Goal: Task Accomplishment & Management: Manage account settings

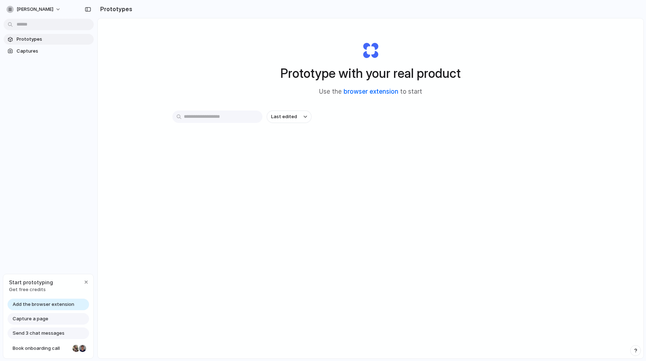
click at [376, 92] on link "browser extension" at bounding box center [370, 91] width 55 height 7
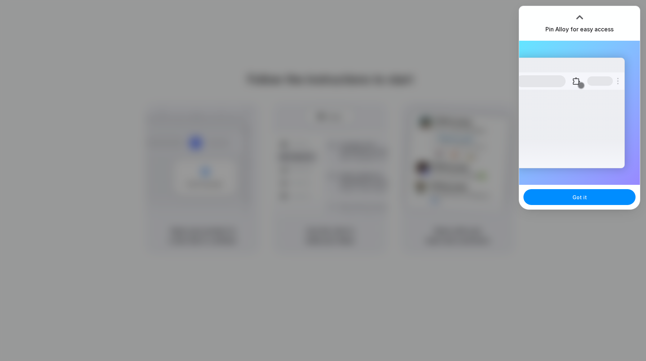
click at [573, 205] on div "Got it" at bounding box center [579, 197] width 121 height 25
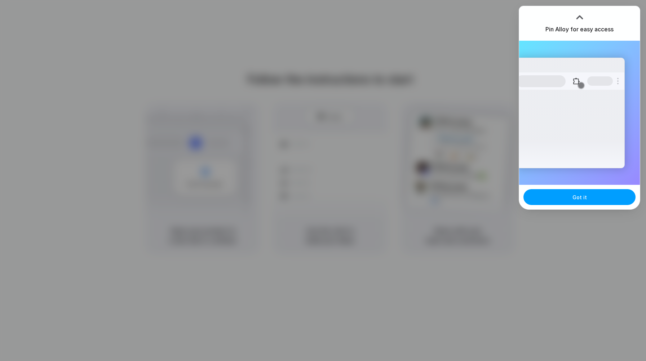
click at [575, 198] on span "Got it" at bounding box center [579, 197] width 14 height 8
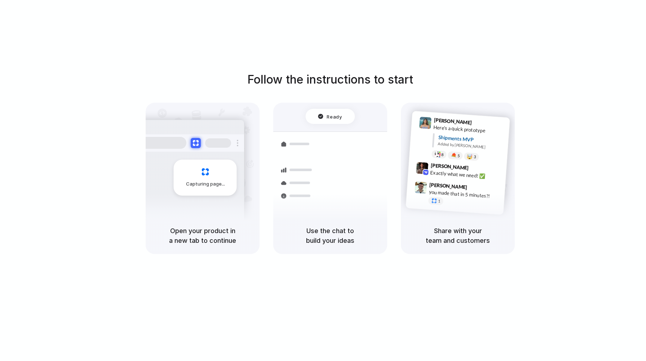
click at [323, 181] on div at bounding box center [323, 181] width 0 height 0
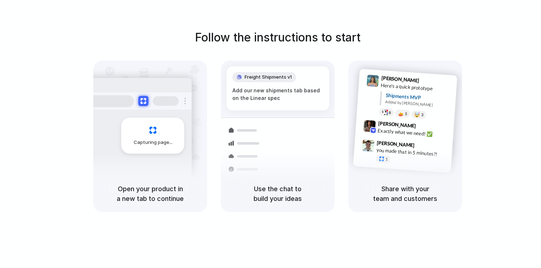
click at [271, 134] on div at bounding box center [271, 134] width 0 height 0
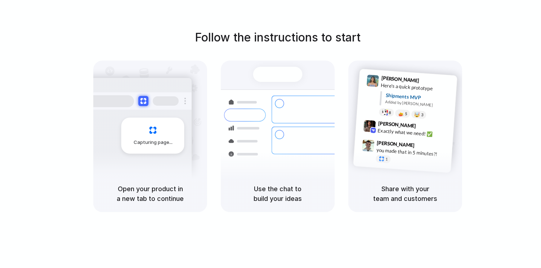
click at [271, 134] on div at bounding box center [271, 134] width 0 height 0
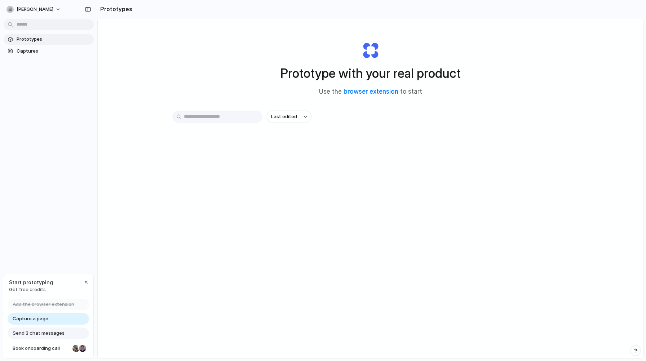
click at [241, 118] on input "text" at bounding box center [217, 117] width 90 height 12
click at [23, 12] on span "simon" at bounding box center [35, 9] width 37 height 7
click at [147, 66] on div "Settings Invite members Change theme Sign out" at bounding box center [323, 180] width 646 height 361
click at [27, 6] on span "[PERSON_NAME]" at bounding box center [35, 9] width 37 height 7
click at [37, 25] on li "Settings" at bounding box center [35, 26] width 60 height 12
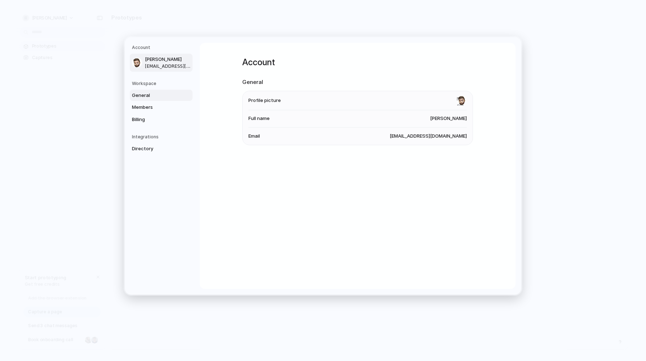
click at [148, 96] on span "General" at bounding box center [155, 95] width 46 height 7
click at [283, 133] on li "Data region United States" at bounding box center [357, 134] width 218 height 17
click at [457, 131] on span "United States" at bounding box center [443, 134] width 48 height 7
click at [144, 108] on span "Members" at bounding box center [155, 107] width 46 height 7
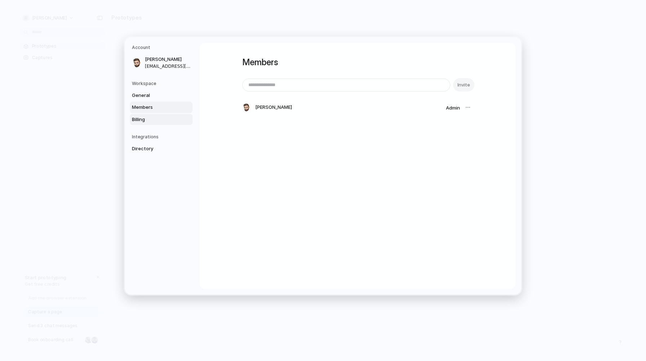
click at [143, 117] on span "Billing" at bounding box center [155, 119] width 46 height 7
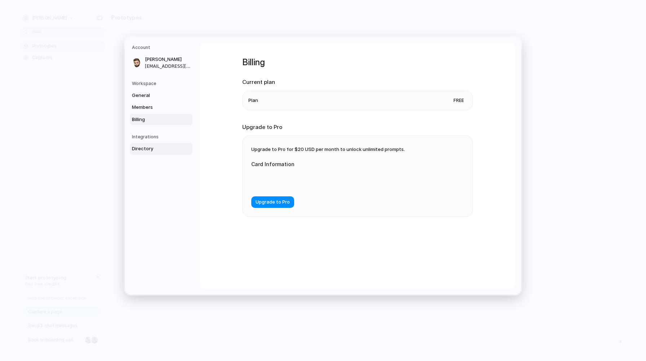
click at [143, 147] on span "Directory" at bounding box center [155, 148] width 46 height 7
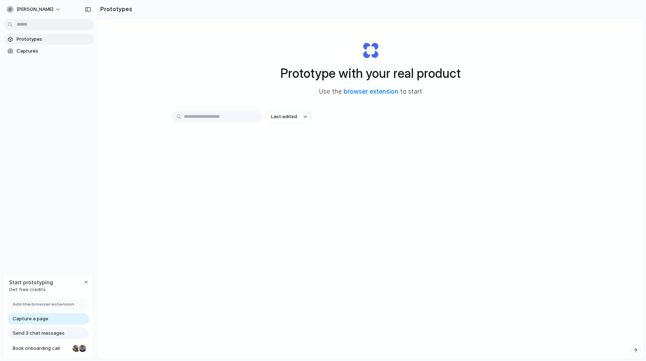
click at [42, 318] on span "Capture a page" at bounding box center [31, 318] width 36 height 7
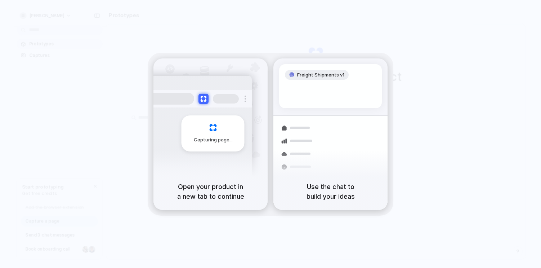
click at [271, 134] on div at bounding box center [271, 134] width 0 height 0
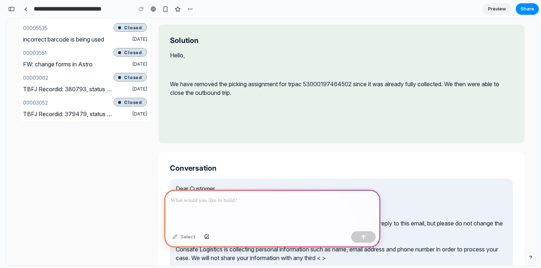
scroll to position [337, 0]
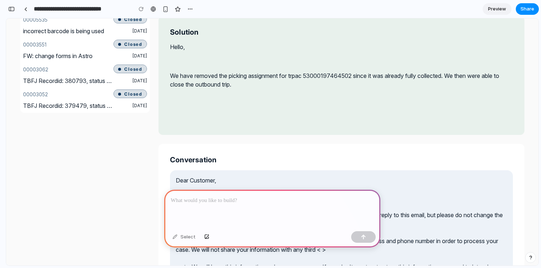
click at [233, 204] on p at bounding box center [272, 200] width 203 height 9
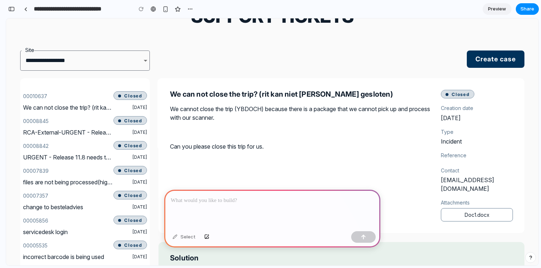
scroll to position [0, 0]
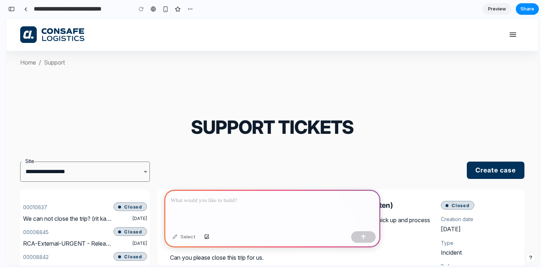
click at [241, 199] on p at bounding box center [272, 200] width 203 height 9
click at [237, 200] on p at bounding box center [272, 200] width 203 height 9
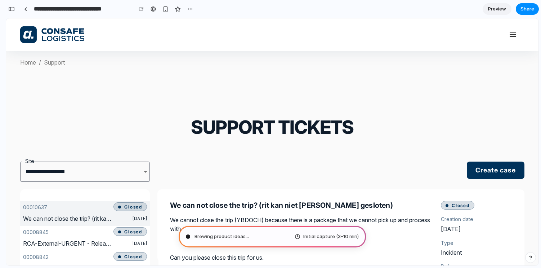
click at [77, 217] on div "We can not close the trip? (rit kan niet worden gesloten)" at bounding box center [67, 219] width 95 height 13
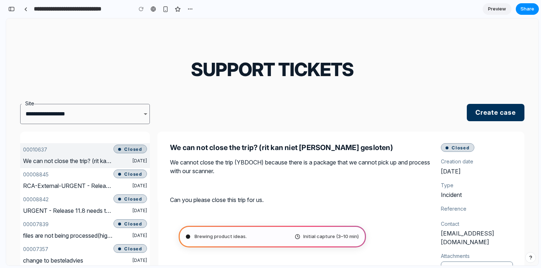
scroll to position [59, 0]
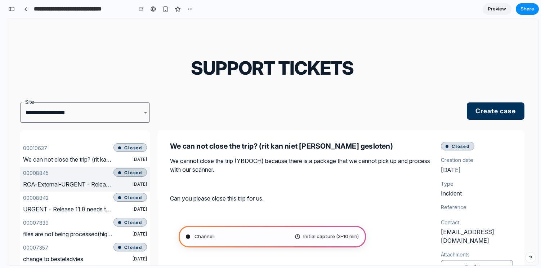
click at [71, 181] on div "RCA-External-URGENT - Release 11.8 needs to be rolled back" at bounding box center [67, 184] width 95 height 13
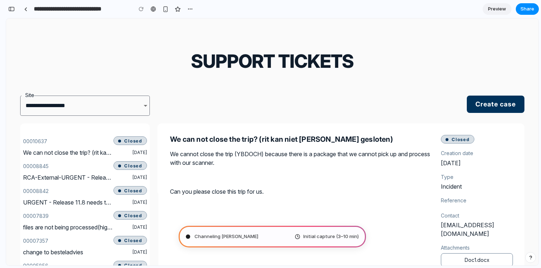
scroll to position [0, 0]
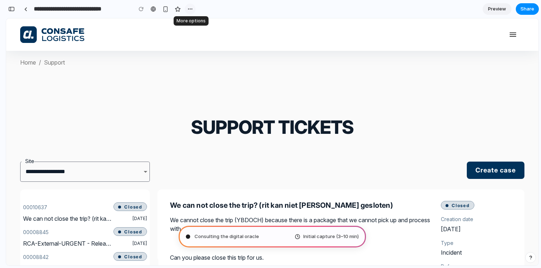
click at [190, 9] on div "button" at bounding box center [190, 9] width 6 height 6
click at [209, 9] on div "Duplicate Delete" at bounding box center [270, 134] width 541 height 268
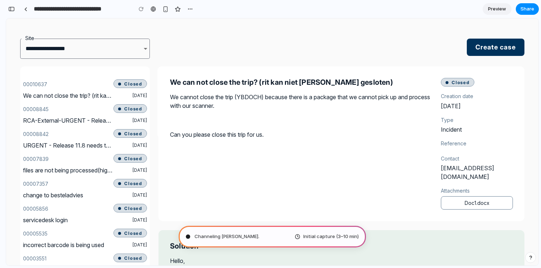
scroll to position [124, 0]
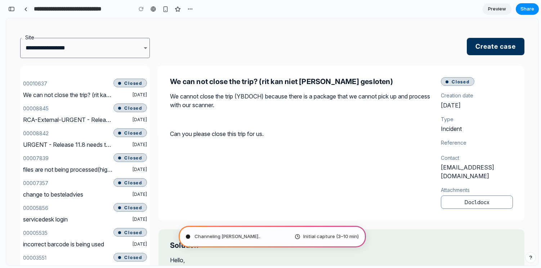
type input "**********"
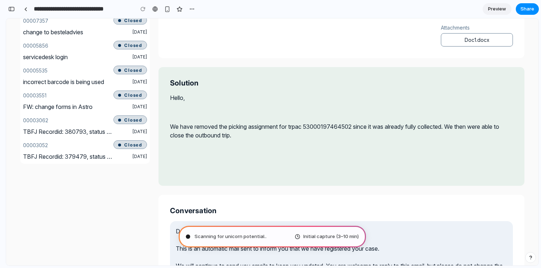
scroll to position [0, 0]
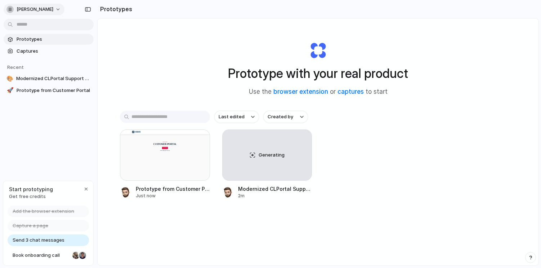
click at [28, 8] on span "[PERSON_NAME]" at bounding box center [35, 9] width 37 height 7
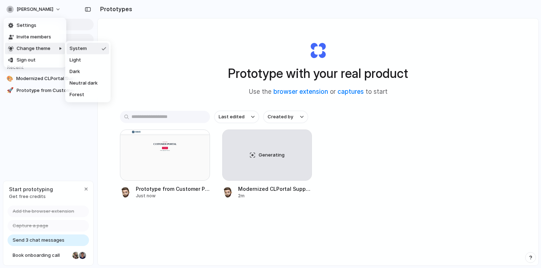
click at [234, 51] on div "Settings Invite members Change theme Sign out" at bounding box center [270, 134] width 541 height 268
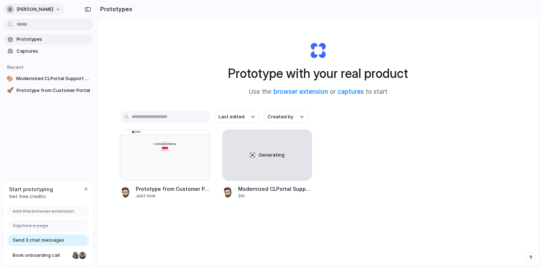
click at [30, 5] on button "[PERSON_NAME]" at bounding box center [34, 10] width 61 height 12
click at [42, 37] on span "Invite members" at bounding box center [34, 37] width 35 height 7
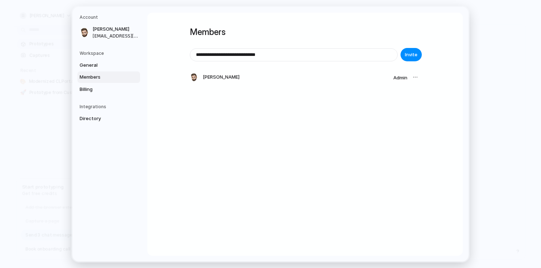
type input "**********"
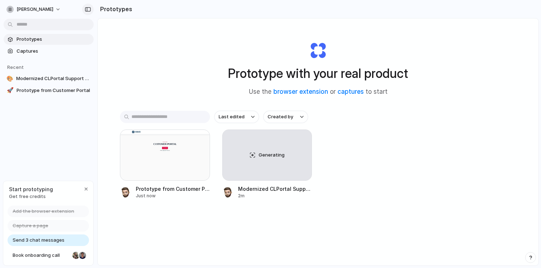
click at [88, 8] on div "button" at bounding box center [88, 9] width 6 height 5
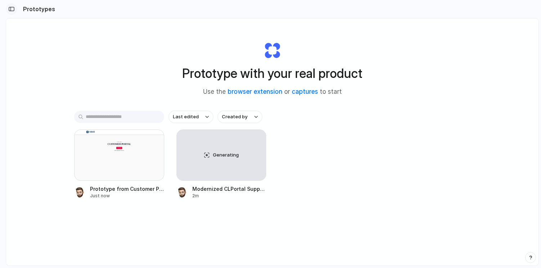
click at [13, 10] on div "button" at bounding box center [11, 8] width 6 height 5
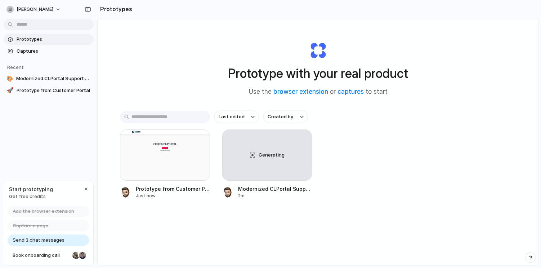
click at [39, 39] on span "Prototypes" at bounding box center [54, 39] width 74 height 7
click at [26, 48] on span "Captures" at bounding box center [54, 51] width 74 height 7
